Goal: Book appointment/travel/reservation

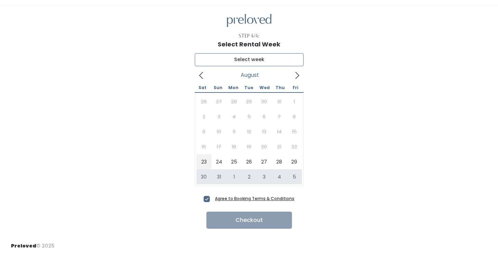
type input "[DATE] to [DATE]"
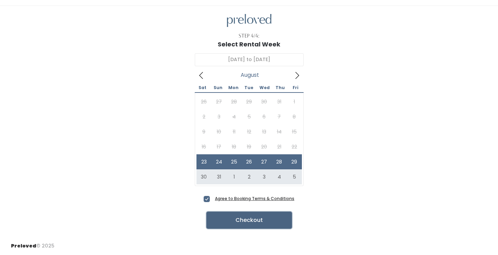
click at [257, 224] on button "Checkout" at bounding box center [248, 220] width 85 height 17
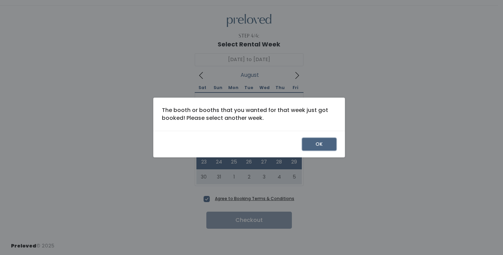
click at [315, 142] on button "OK" at bounding box center [319, 144] width 34 height 13
